Goal: Task Accomplishment & Management: Complete application form

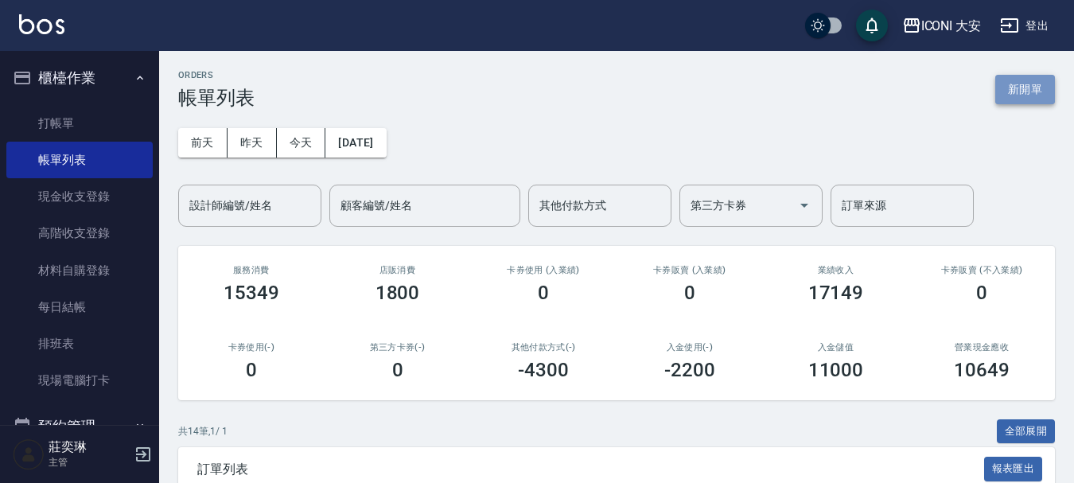
click at [1023, 95] on button "新開單" at bounding box center [1025, 89] width 60 height 29
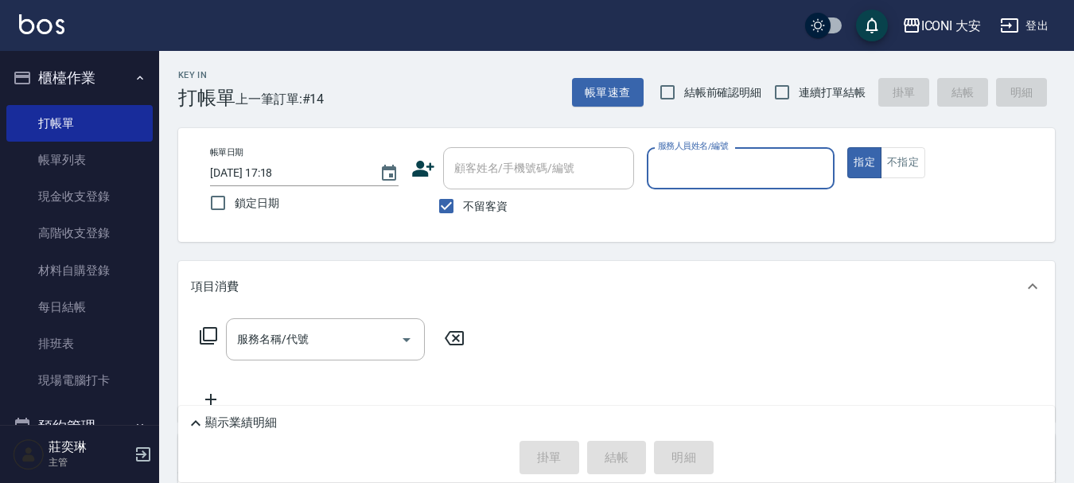
click at [744, 181] on input "服務人員姓名/編號" at bounding box center [741, 168] width 174 height 28
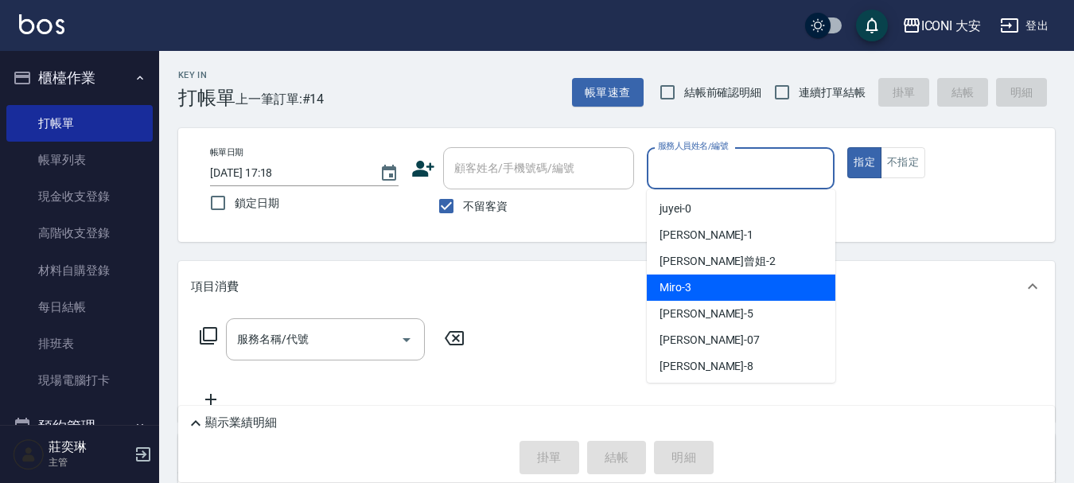
click at [744, 278] on div "Miro -3" at bounding box center [741, 287] width 188 height 26
type input "Miro-3"
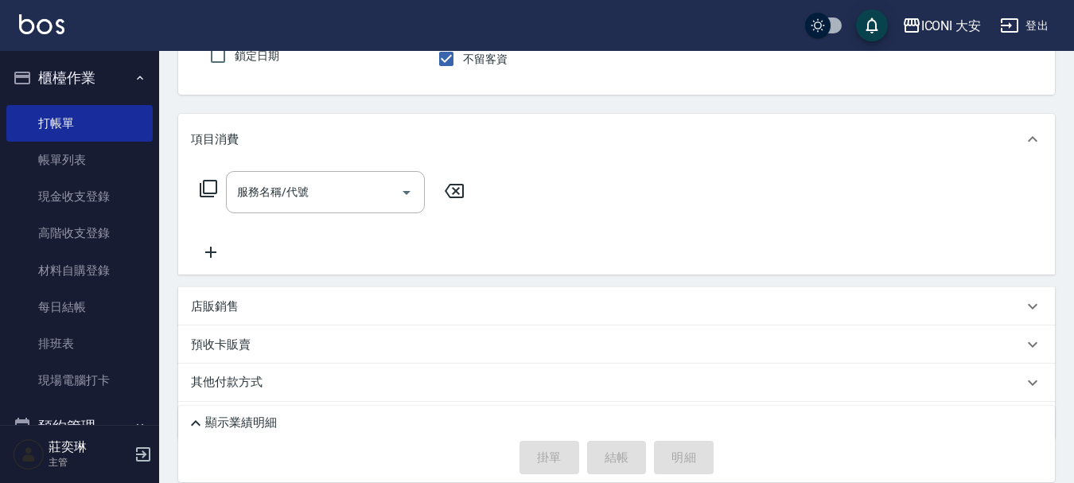
scroll to position [159, 0]
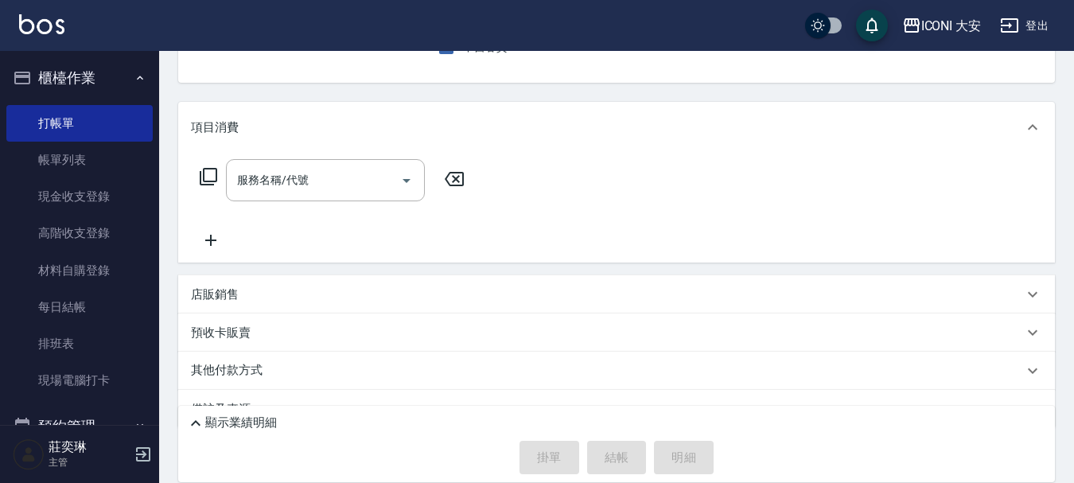
click at [208, 178] on icon at bounding box center [208, 176] width 19 height 19
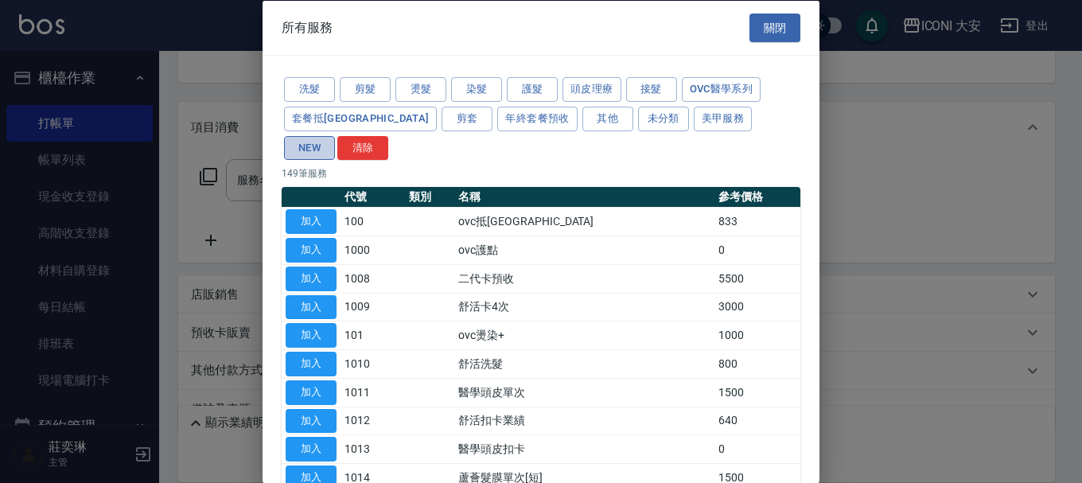
click at [335, 135] on button "NEW" at bounding box center [309, 147] width 51 height 25
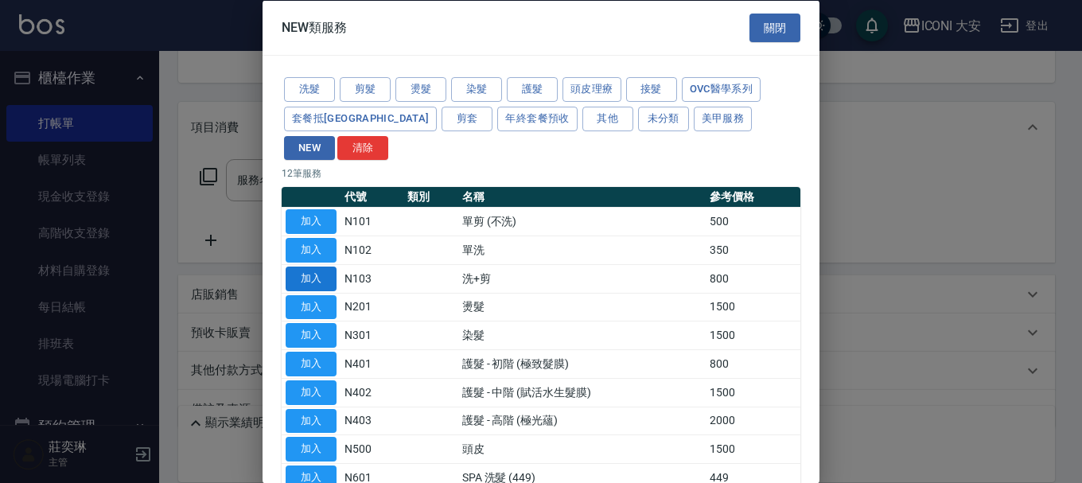
click at [326, 266] on button "加入" at bounding box center [311, 278] width 51 height 25
type input "洗+剪(N103)"
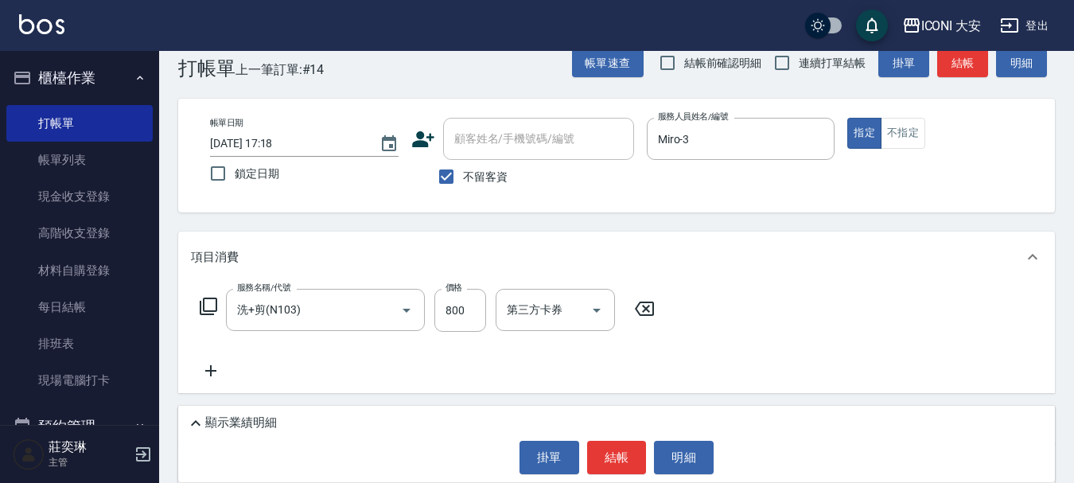
scroll to position [0, 0]
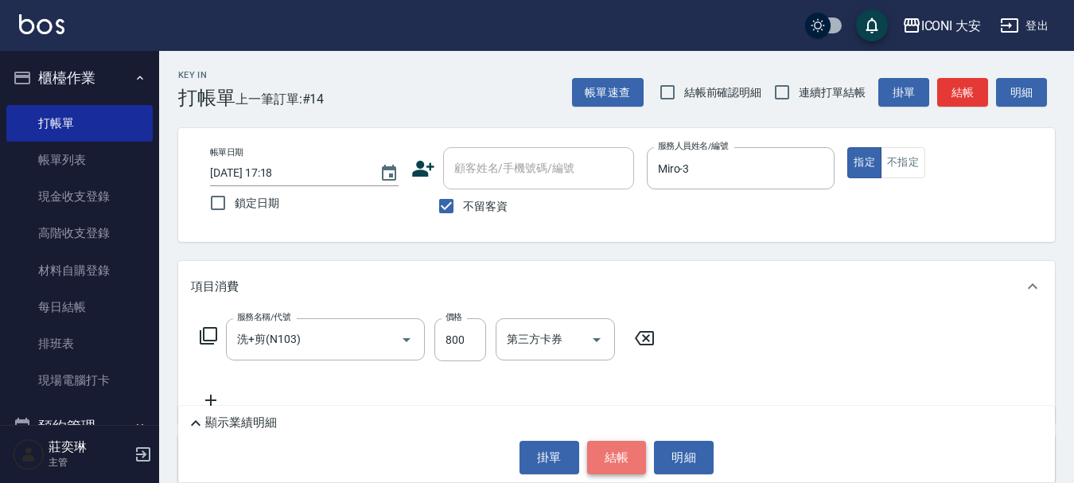
drag, startPoint x: 615, startPoint y: 452, endPoint x: 637, endPoint y: 444, distance: 23.6
click at [616, 452] on button "結帳" at bounding box center [617, 457] width 60 height 33
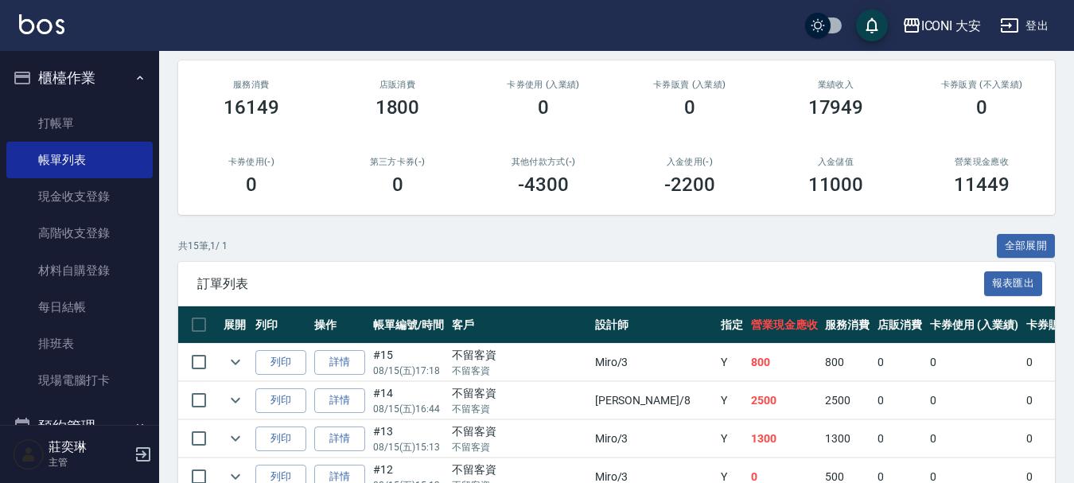
scroll to position [398, 0]
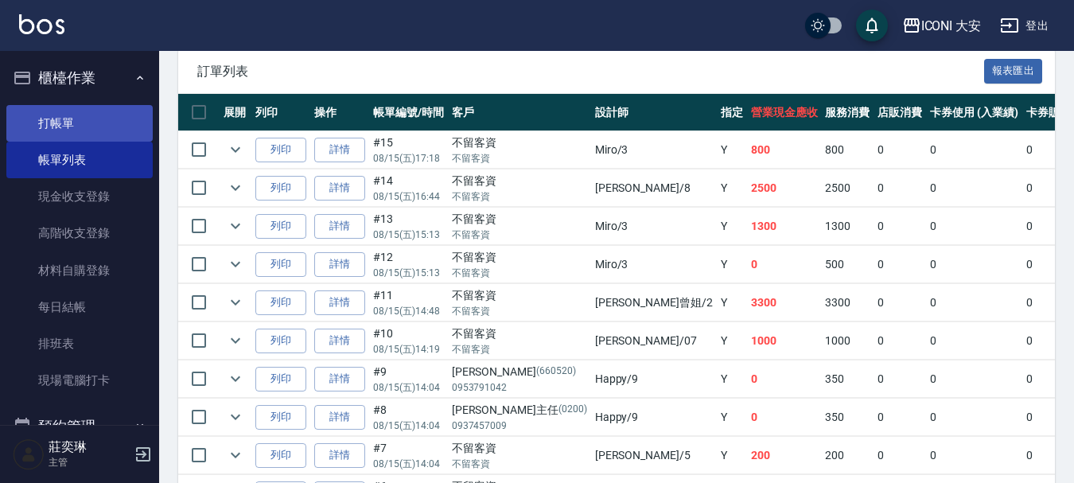
click at [91, 131] on link "打帳單" at bounding box center [79, 123] width 146 height 37
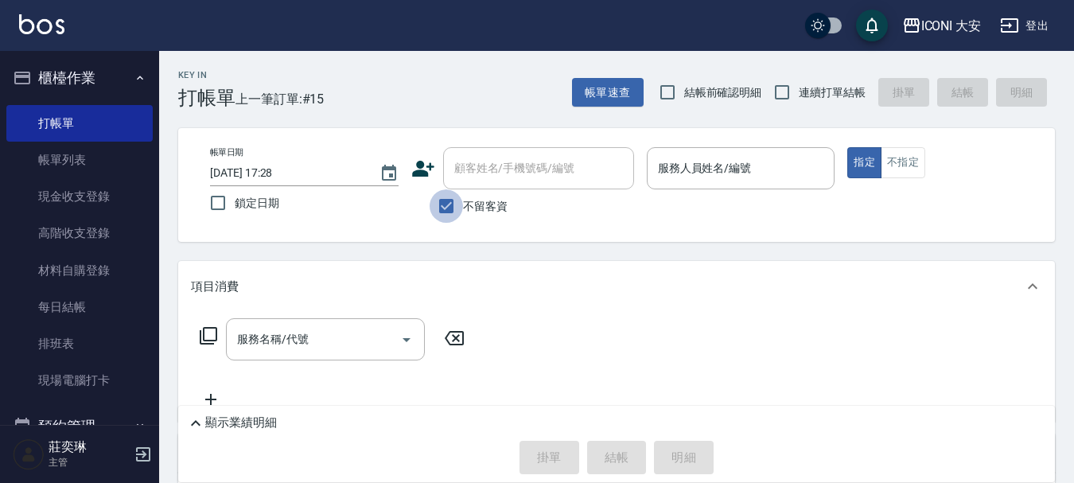
drag, startPoint x: 443, startPoint y: 206, endPoint x: 466, endPoint y: 185, distance: 31.0
click at [443, 204] on input "不留客資" at bounding box center [445, 205] width 33 height 33
checkbox input "false"
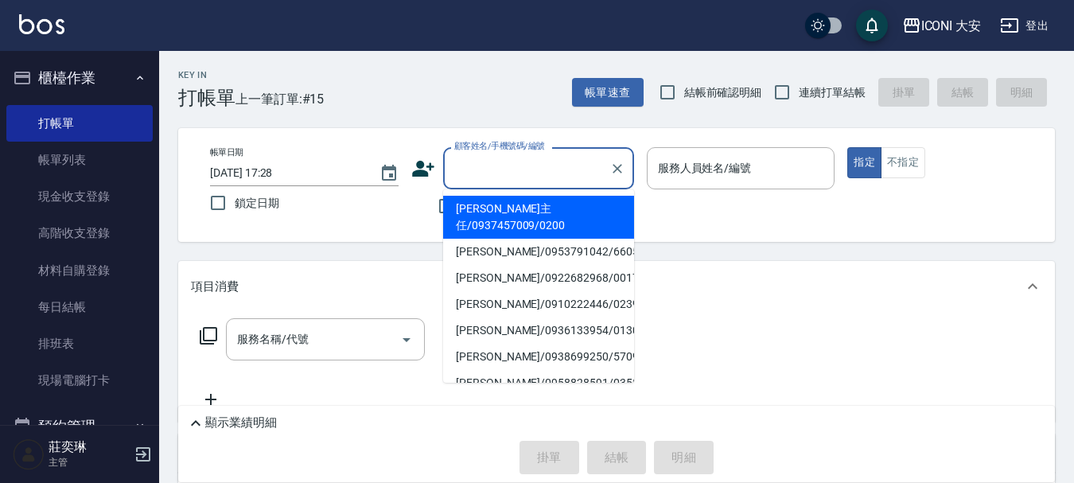
click at [475, 166] on input "顧客姓名/手機號碼/編號" at bounding box center [526, 168] width 153 height 28
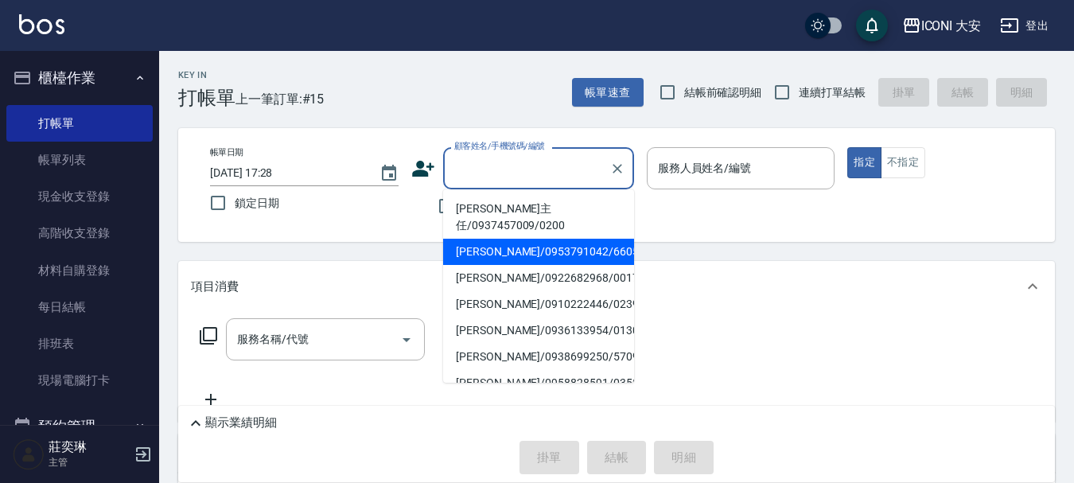
click at [504, 241] on li "[PERSON_NAME]/0953791042/660520" at bounding box center [538, 252] width 191 height 26
type input "[PERSON_NAME]/0953791042/660520"
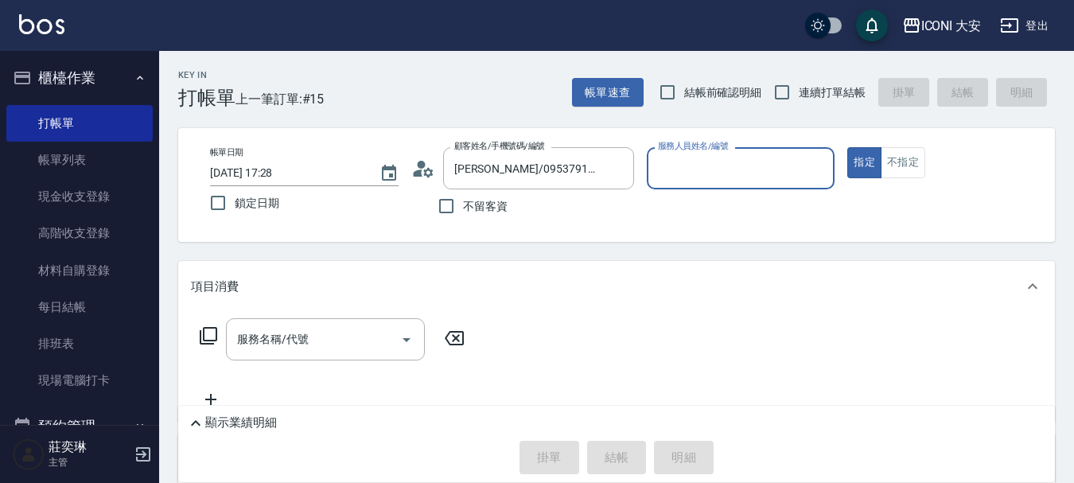
type input "Happy-9"
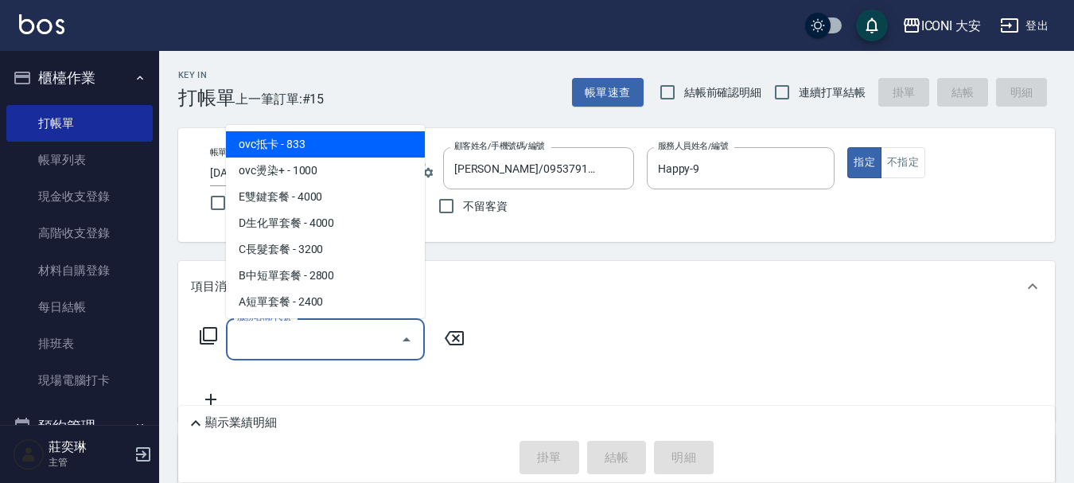
click at [255, 332] on input "服務名稱/代號" at bounding box center [313, 339] width 161 height 28
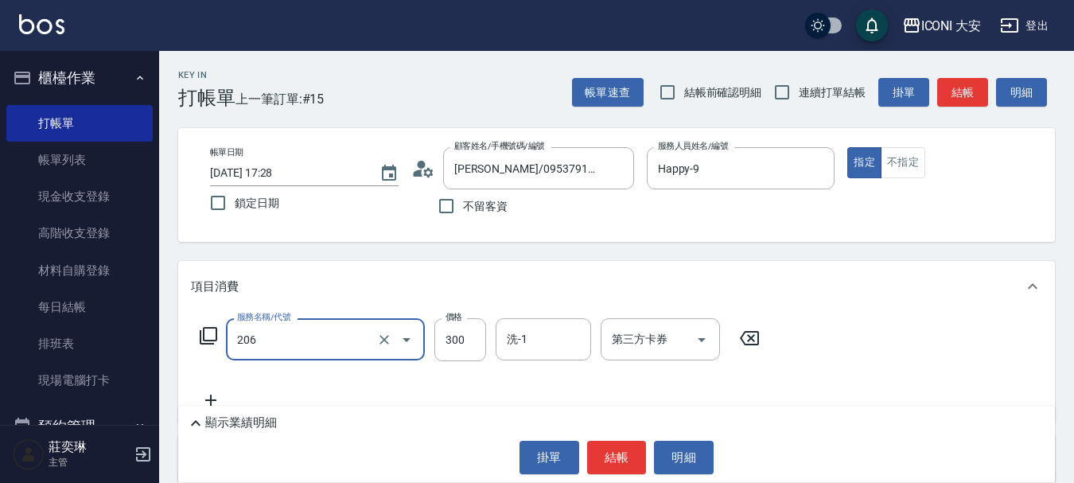
type input "洗髮(206)"
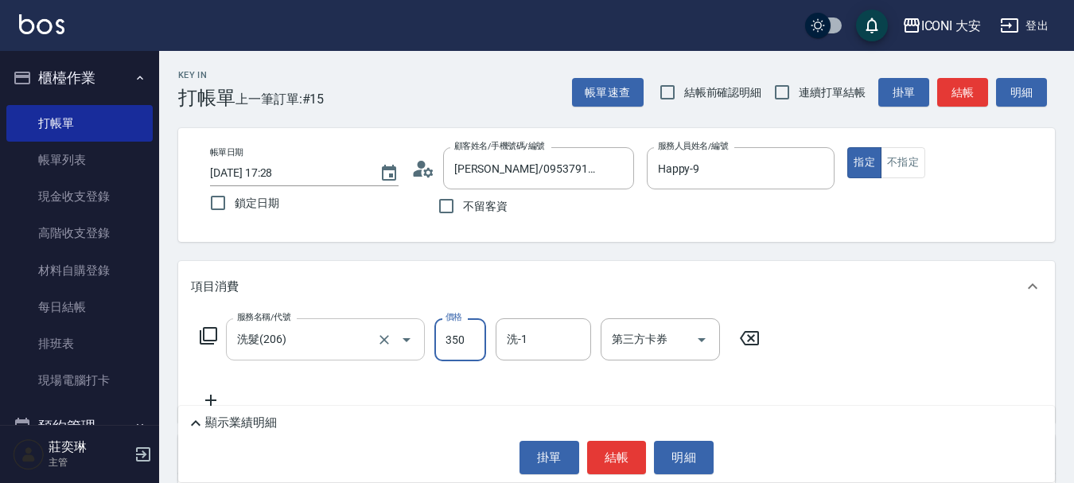
type input "350"
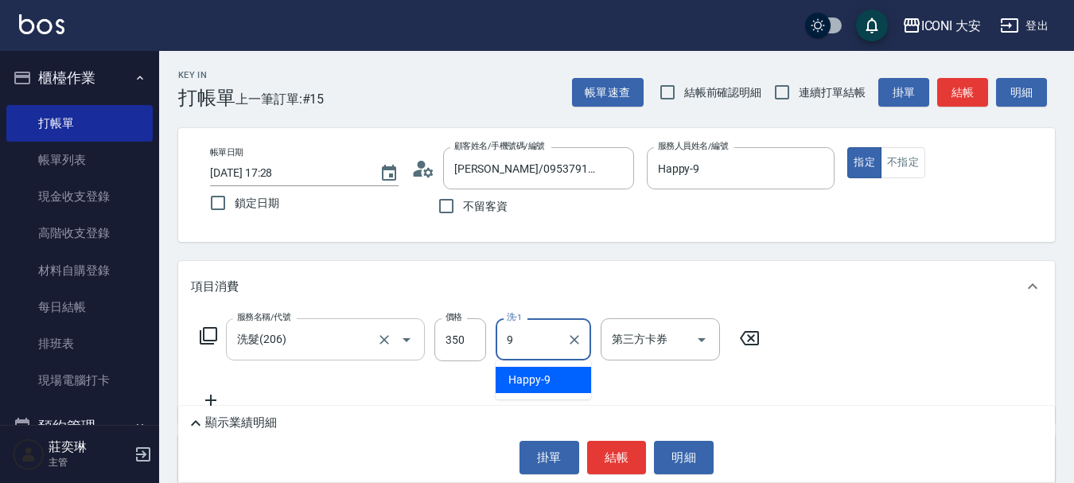
type input "Happy-9"
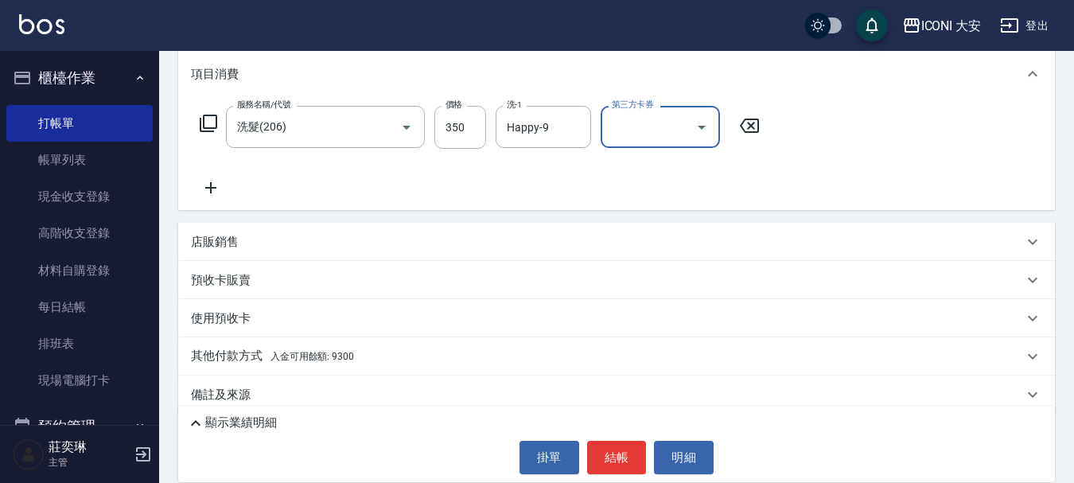
scroll to position [231, 0]
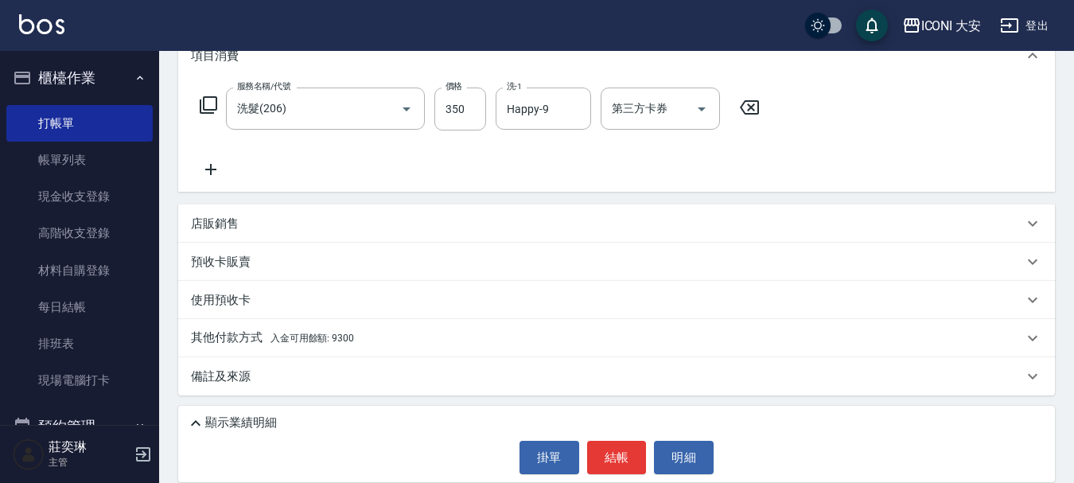
click at [316, 339] on span "入金可用餘額: 9300" at bounding box center [312, 337] width 84 height 11
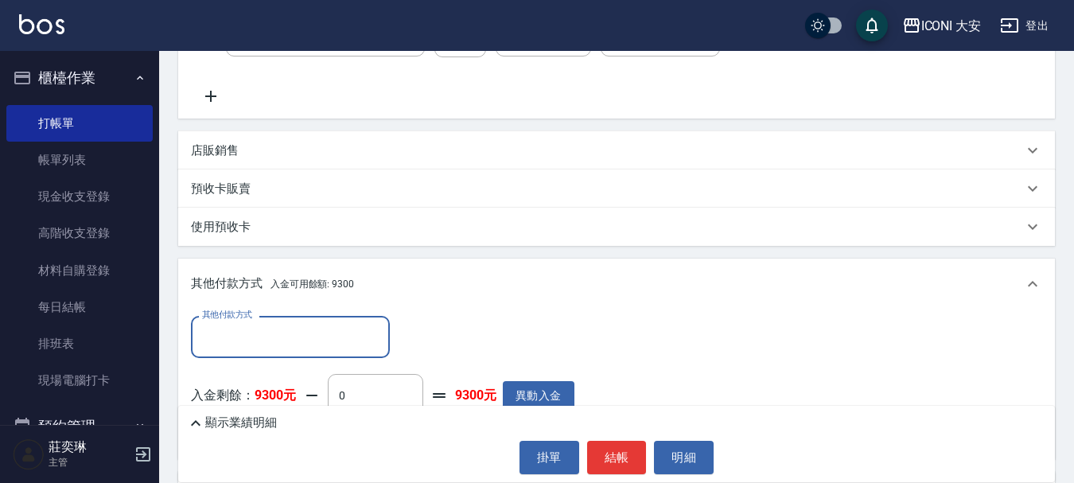
scroll to position [417, 0]
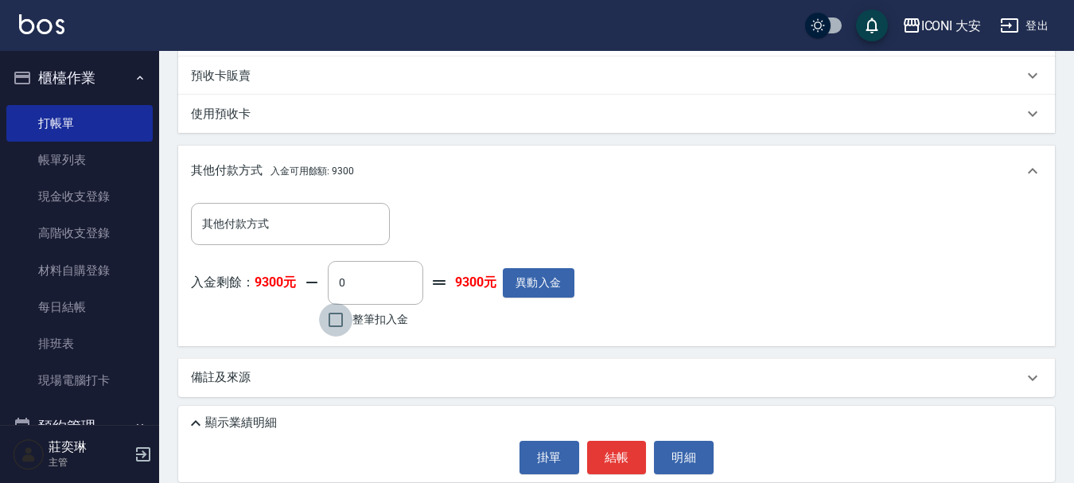
click at [332, 315] on input "整筆扣入金" at bounding box center [335, 319] width 33 height 33
checkbox input "true"
type input "350"
drag, startPoint x: 604, startPoint y: 452, endPoint x: 620, endPoint y: 446, distance: 17.6
click at [604, 451] on button "結帳" at bounding box center [617, 457] width 60 height 33
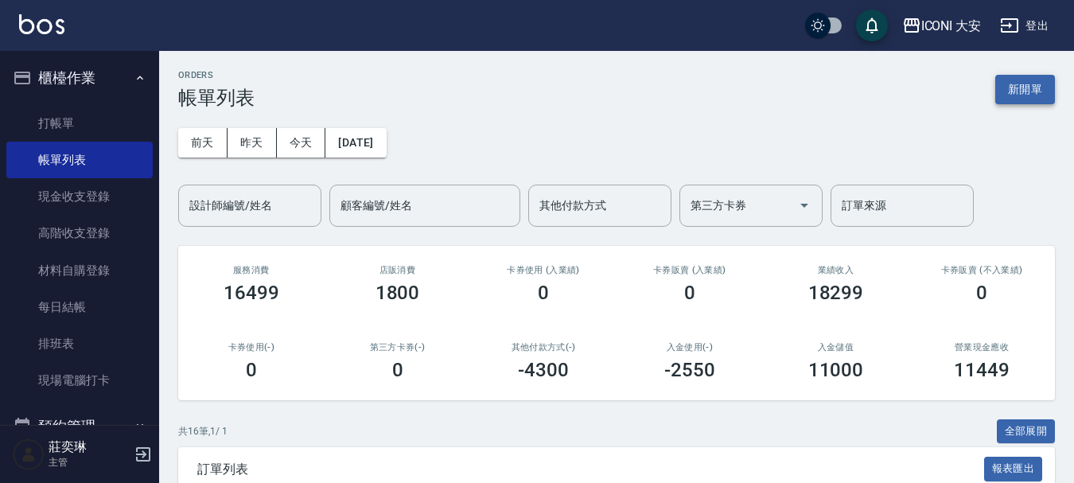
click at [1008, 79] on button "新開單" at bounding box center [1025, 89] width 60 height 29
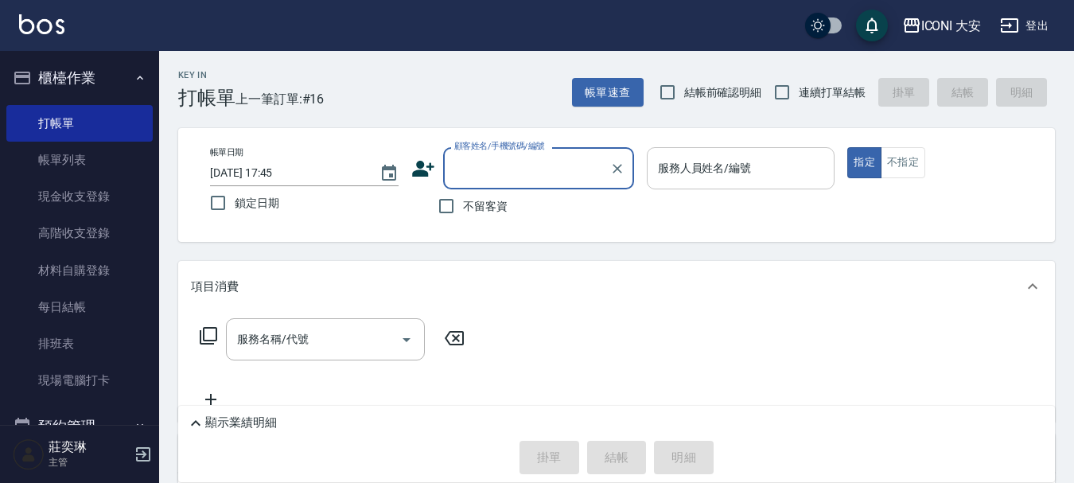
click at [666, 172] on input "服務人員姓名/編號" at bounding box center [741, 168] width 174 height 28
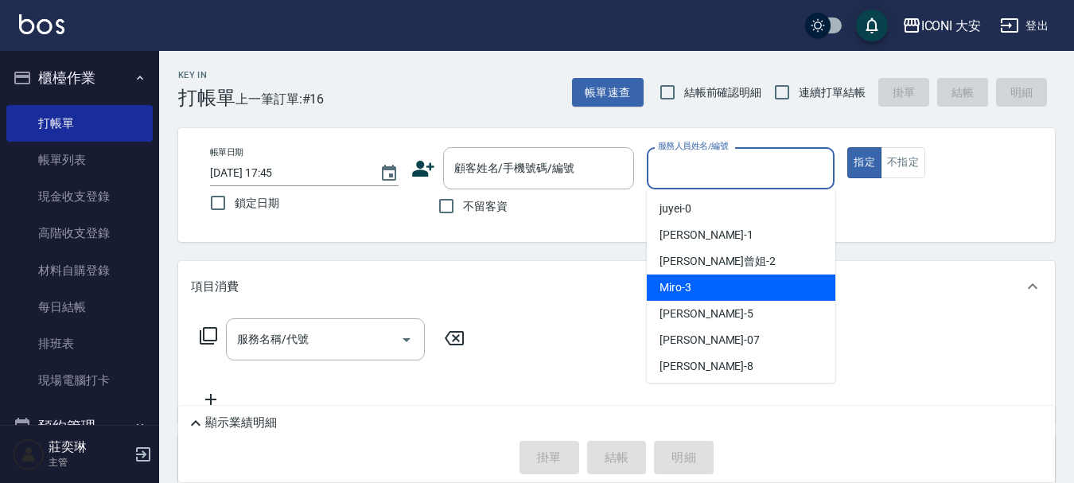
click at [686, 295] on span "Miro -3" at bounding box center [675, 287] width 32 height 17
type input "Miro-3"
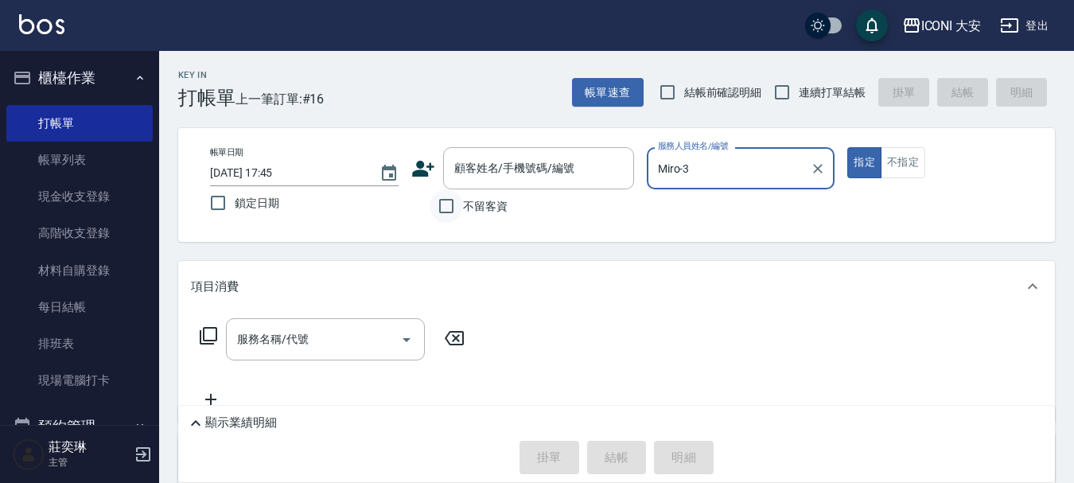
click at [433, 208] on input "不留客資" at bounding box center [445, 205] width 33 height 33
checkbox input "true"
click at [206, 336] on icon at bounding box center [208, 335] width 19 height 19
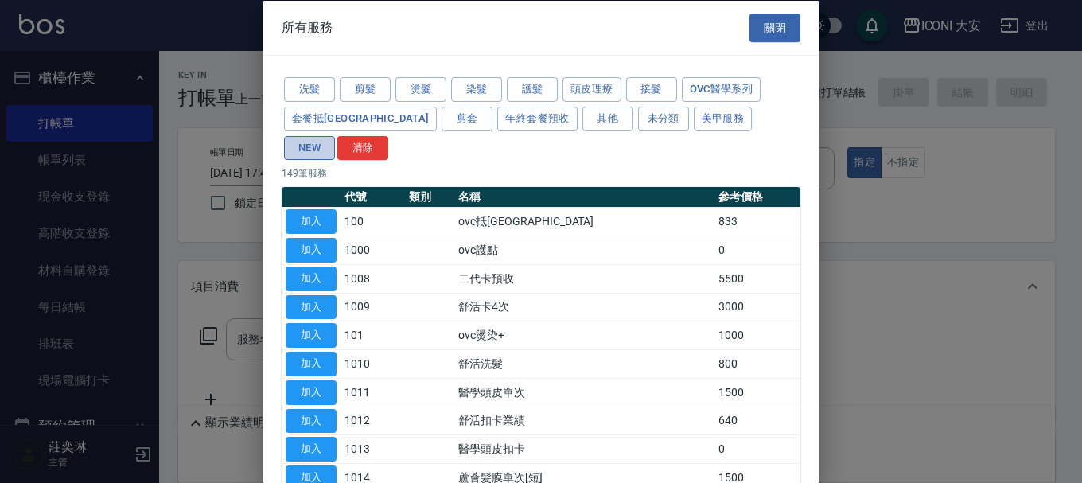
click at [335, 135] on button "NEW" at bounding box center [309, 147] width 51 height 25
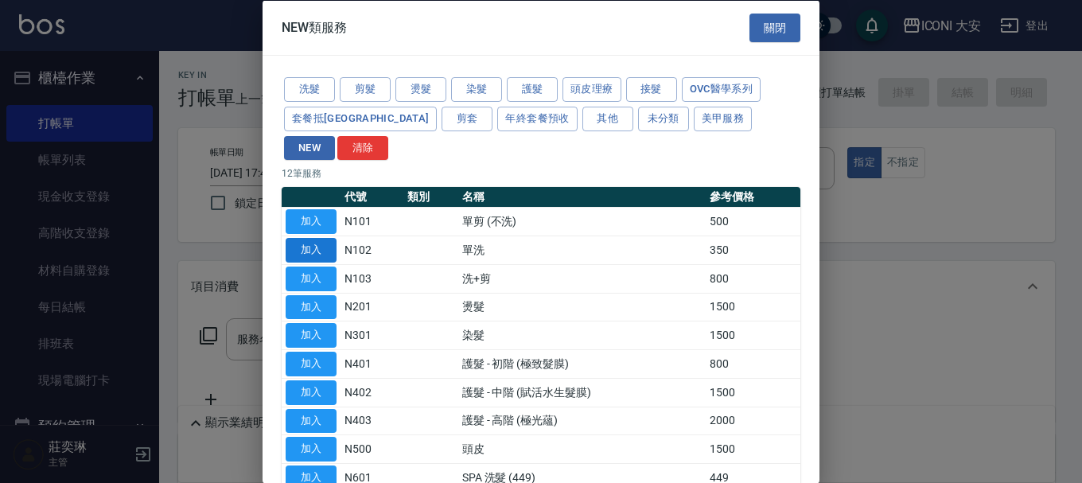
click at [328, 238] on button "加入" at bounding box center [311, 250] width 51 height 25
type input "單洗(N102)"
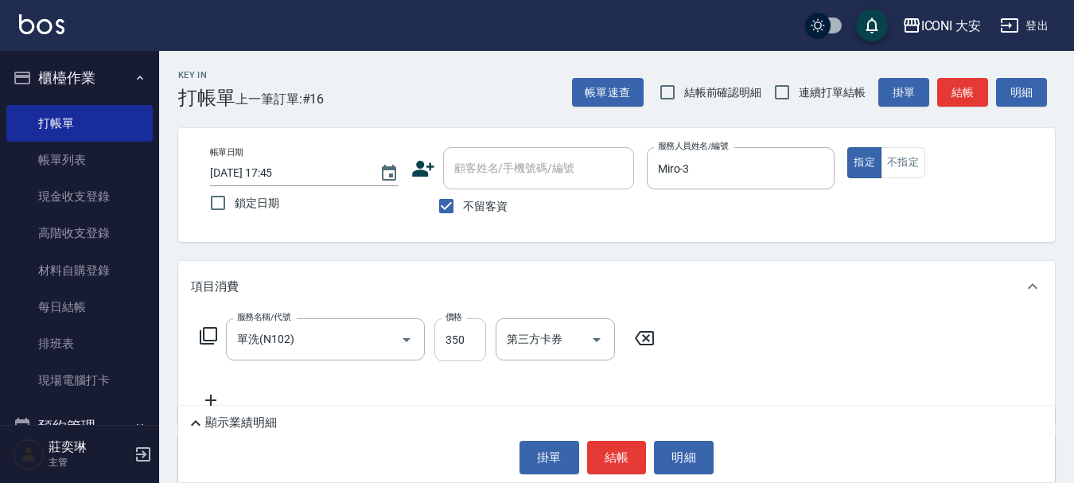
click at [449, 341] on input "350" at bounding box center [460, 339] width 52 height 43
type input "549"
click at [624, 451] on button "結帳" at bounding box center [617, 457] width 60 height 33
